Goal: Information Seeking & Learning: Understand process/instructions

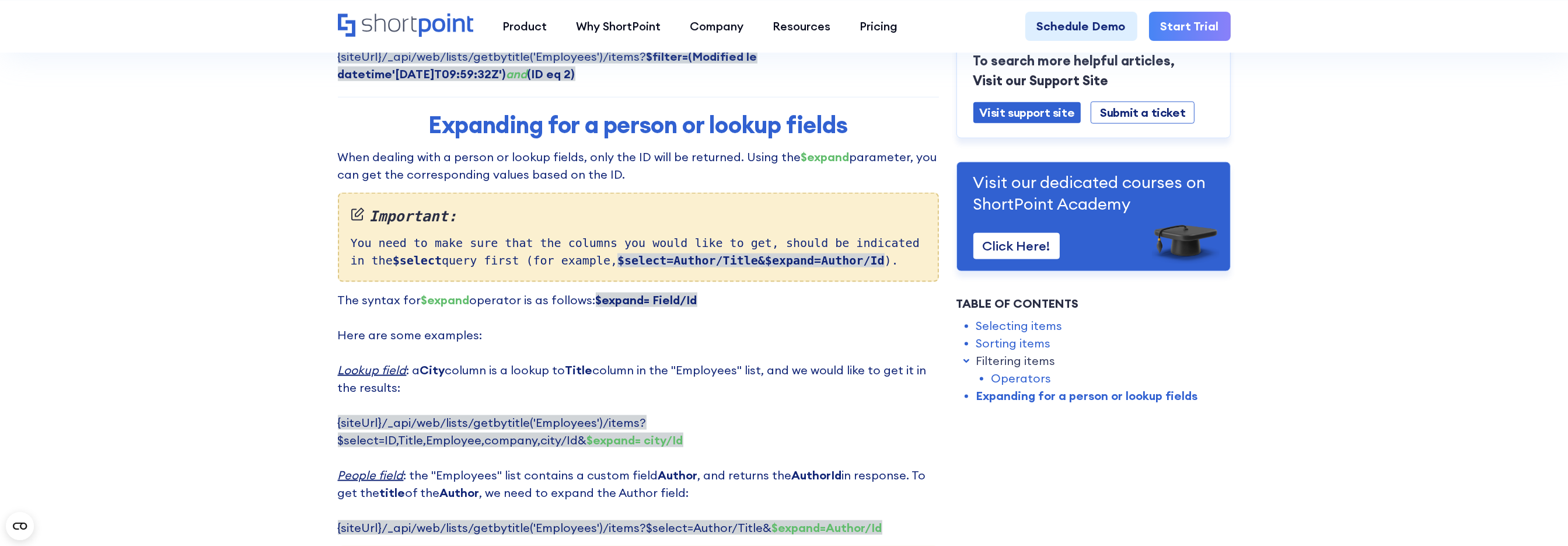
scroll to position [2802, 0]
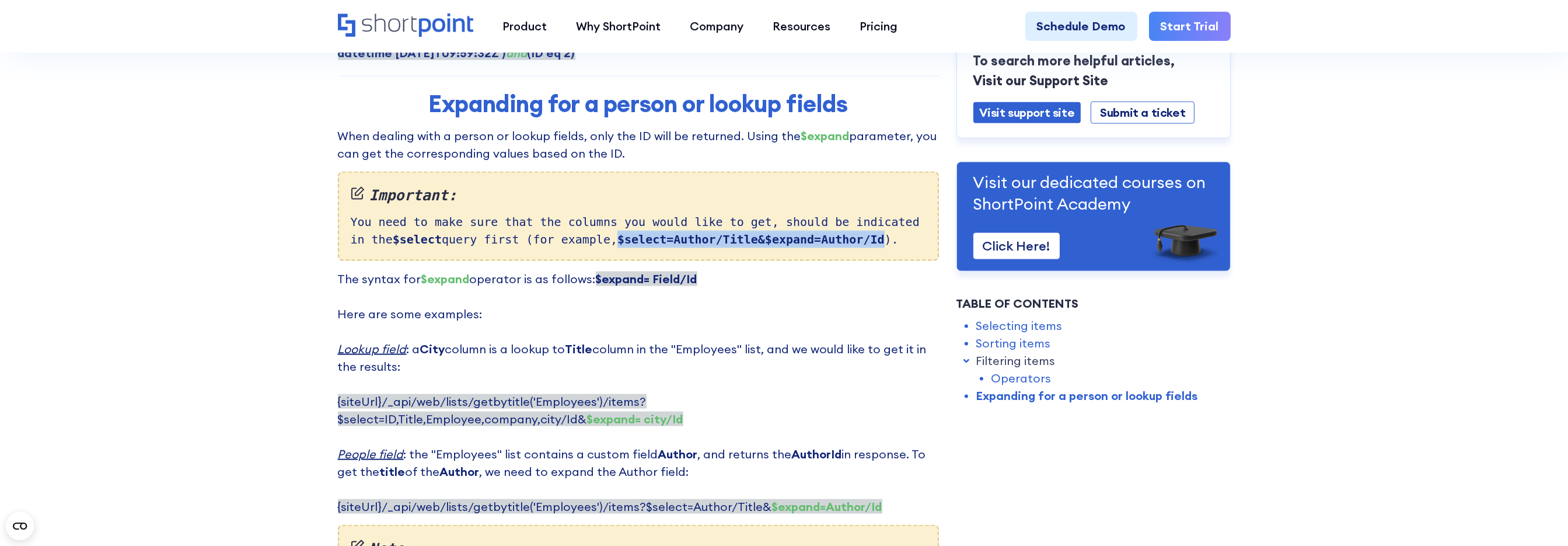
drag, startPoint x: 570, startPoint y: 163, endPoint x: 813, endPoint y: 162, distance: 243.0
click at [813, 172] on div "Important: You need to make sure that the columns you would like to get, should…" at bounding box center [638, 217] width 601 height 90
copy strong "$select=Author/Title&$expand=Author/Id"
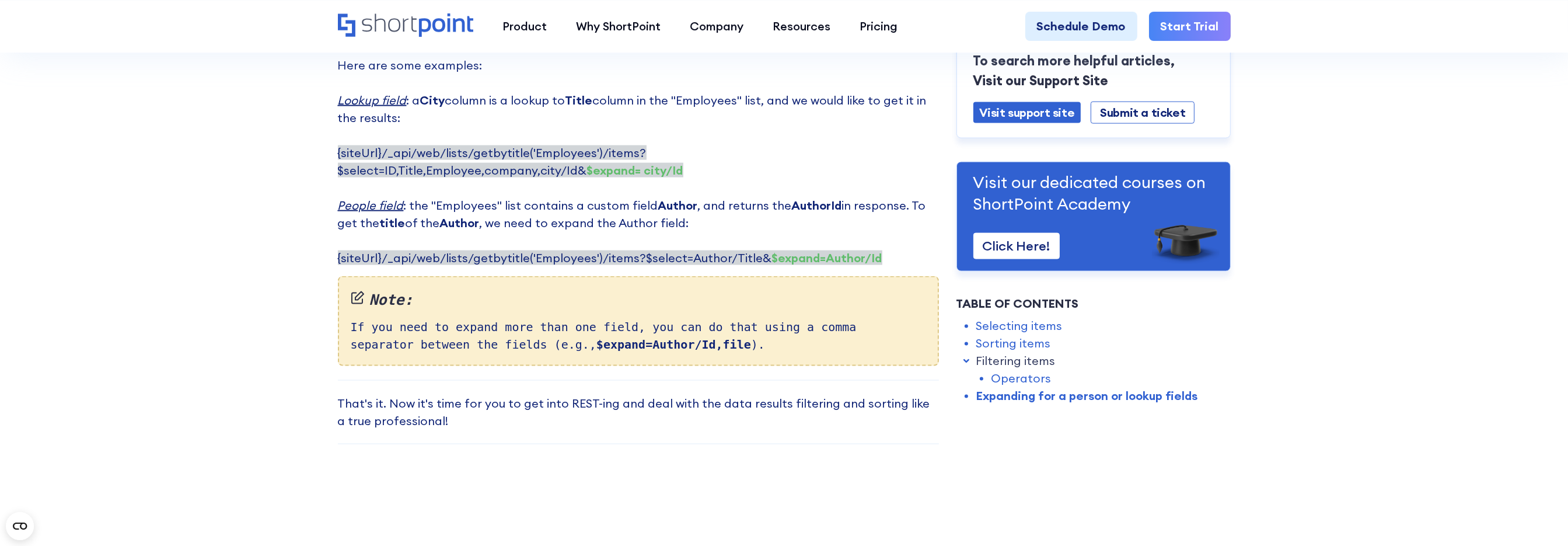
scroll to position [3095, 0]
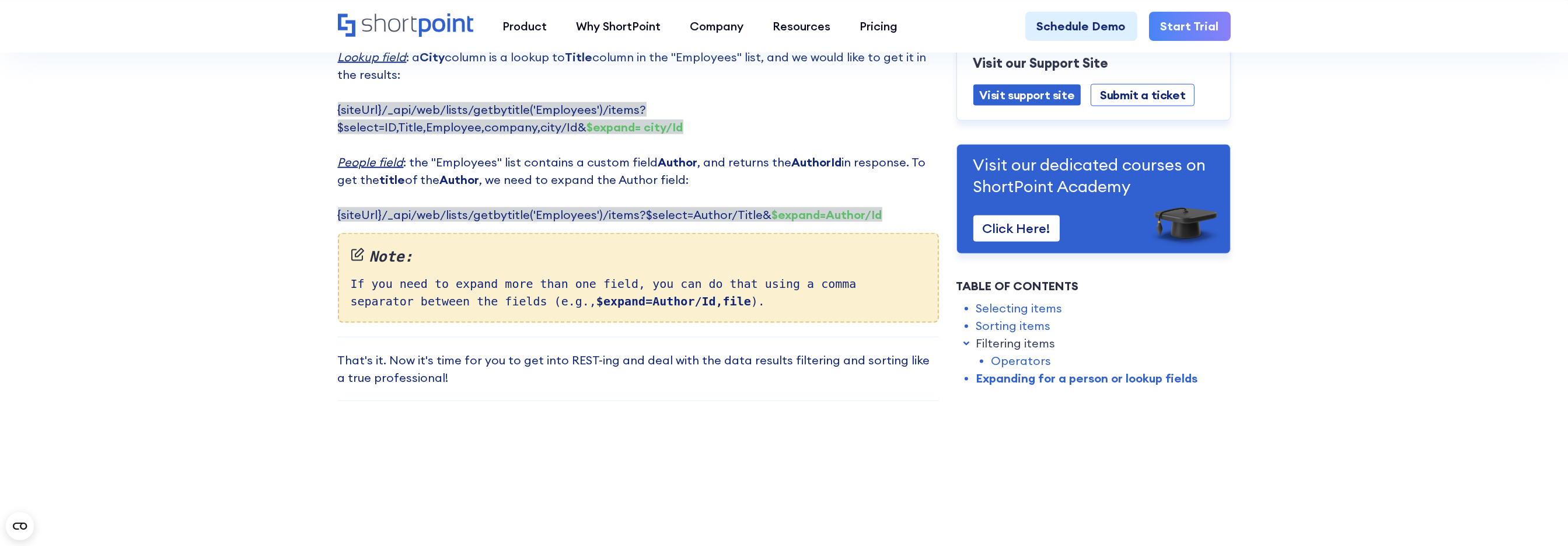
click at [560, 351] on p "That's it. Now it's time for you to get into REST-ing and deal with the data re…" at bounding box center [638, 369] width 601 height 35
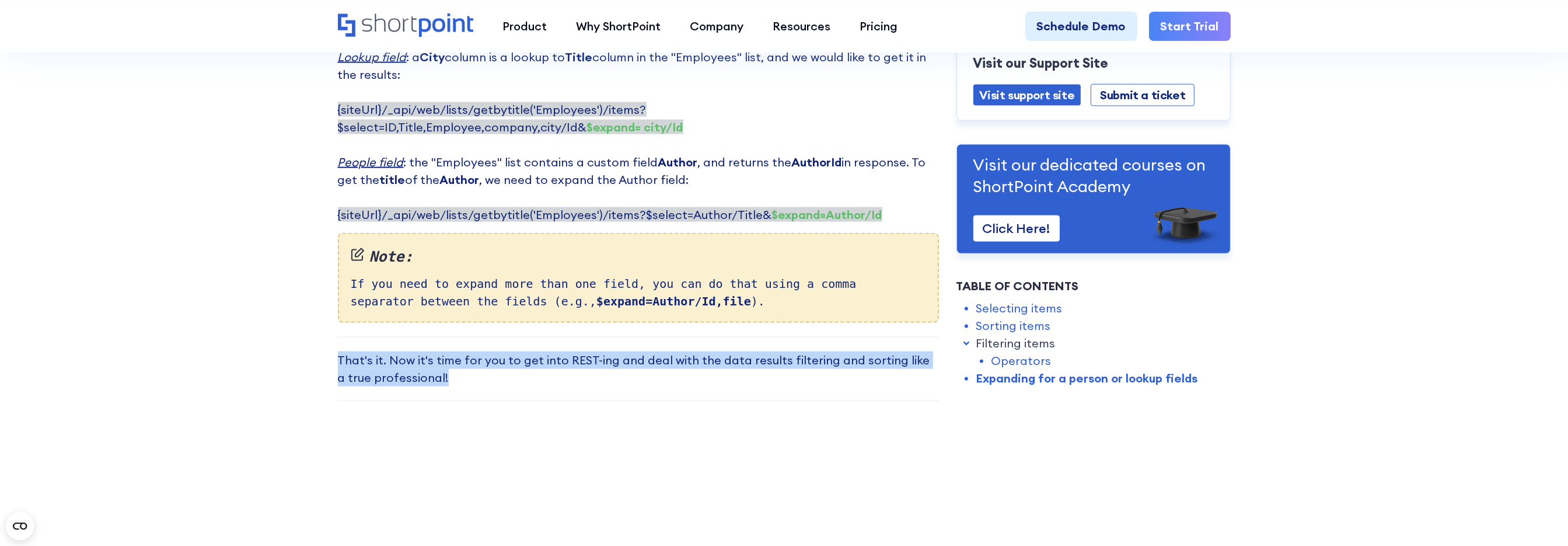
click at [560, 351] on p "That's it. Now it's time for you to get into REST-ing and deal with the data re…" at bounding box center [638, 369] width 601 height 35
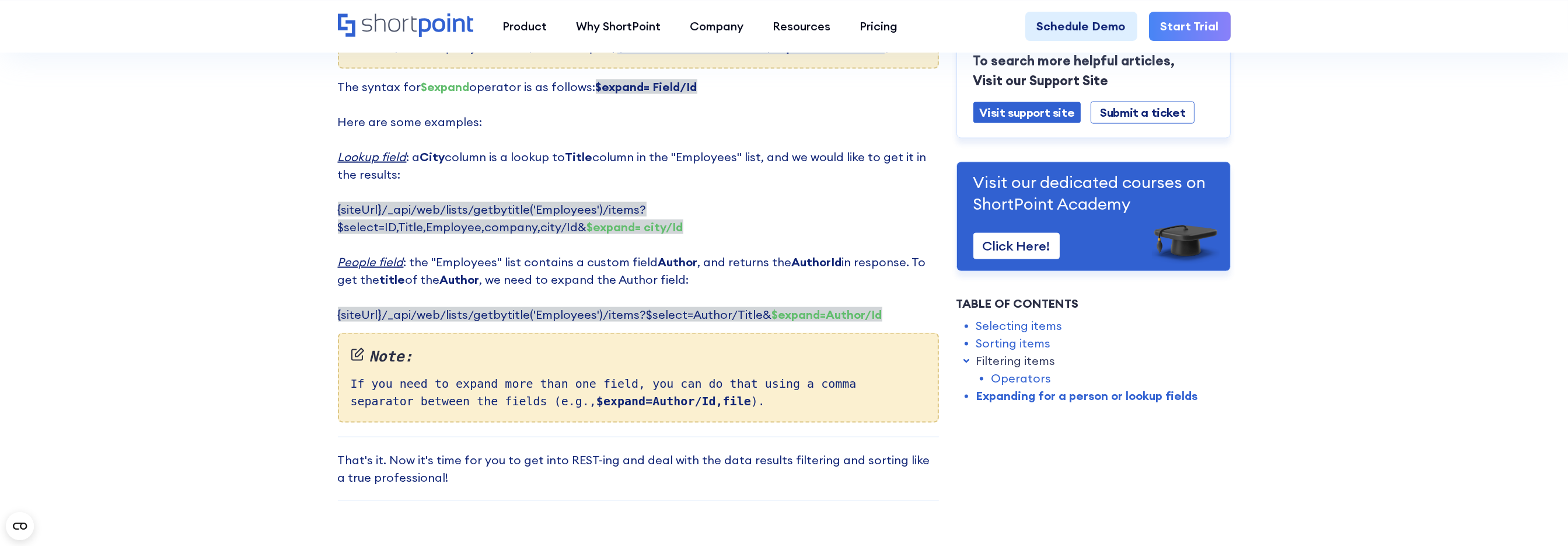
scroll to position [2862, 0]
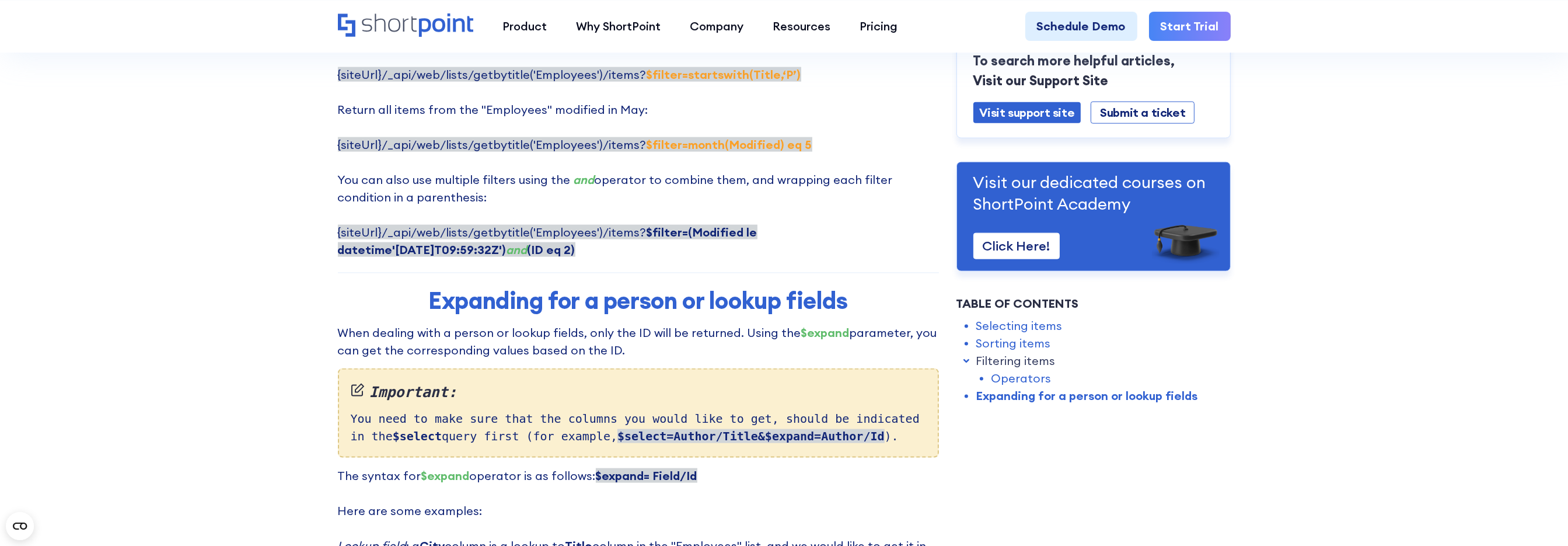
scroll to position [2744, 0]
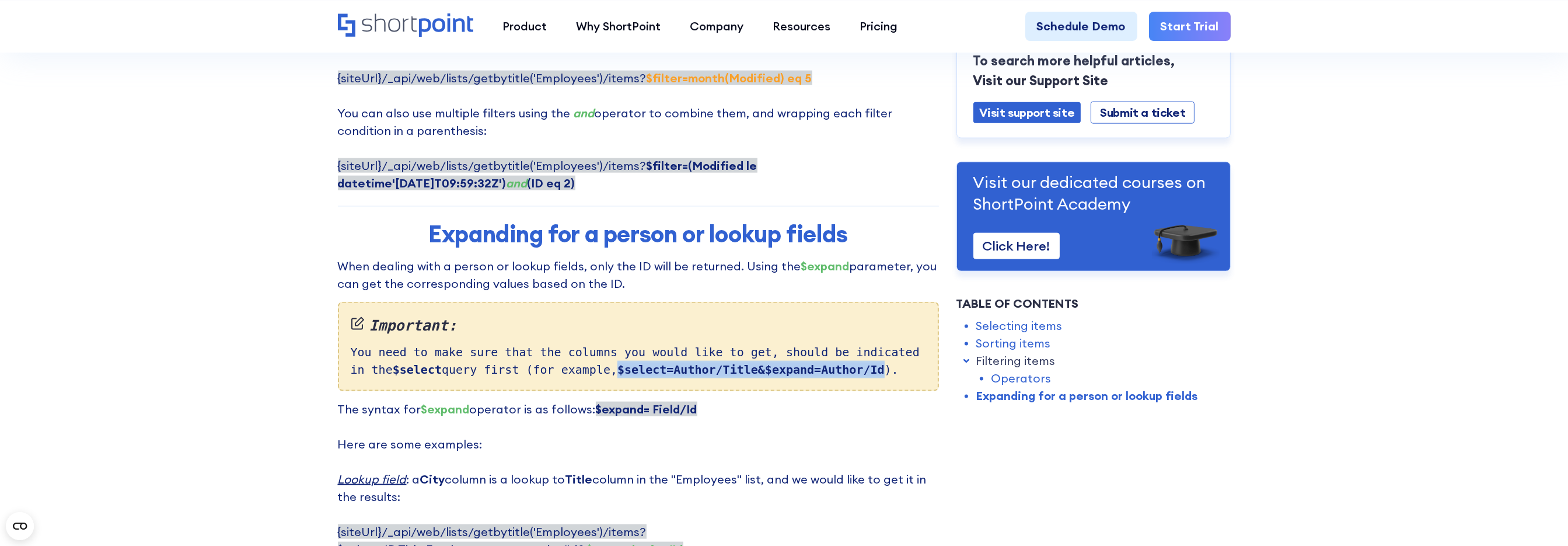
drag, startPoint x: 570, startPoint y: 292, endPoint x: 810, endPoint y: 299, distance: 240.1
click at [810, 362] on strong "$select=Author/Title&$expand=Author/Id" at bounding box center [751, 370] width 267 height 14
copy strong "$select=Author/Title&$expand=Author/Id"
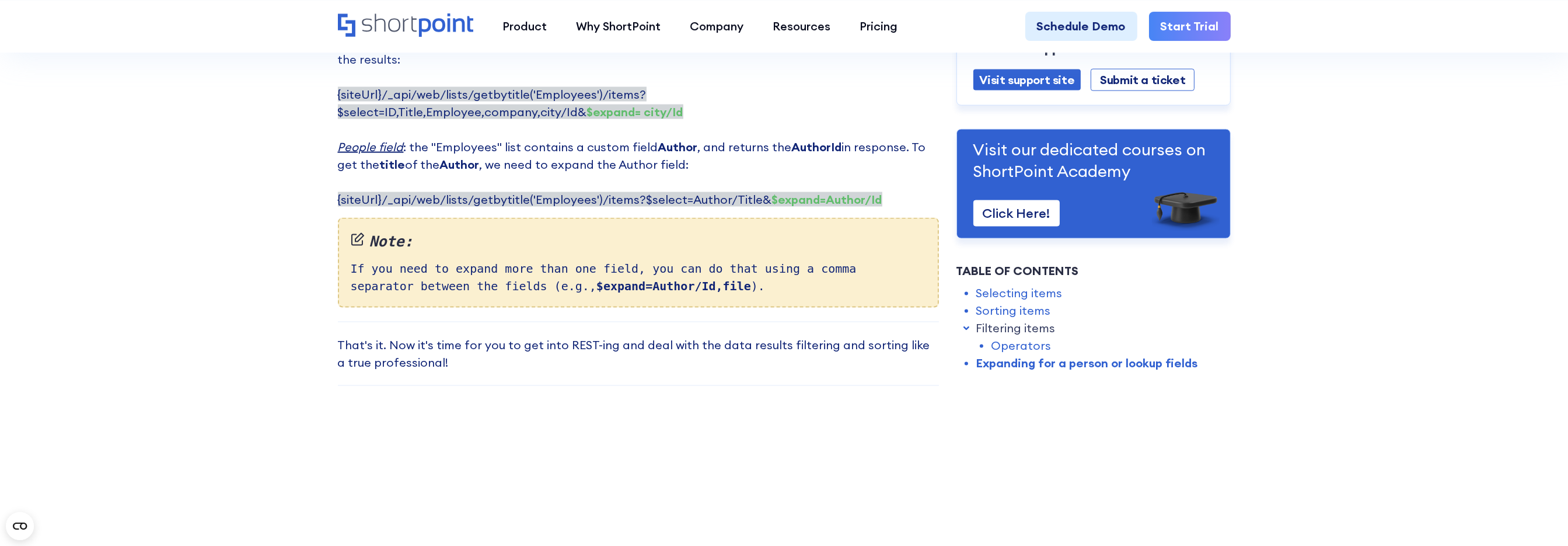
scroll to position [3211, 0]
